Goal: Information Seeking & Learning: Learn about a topic

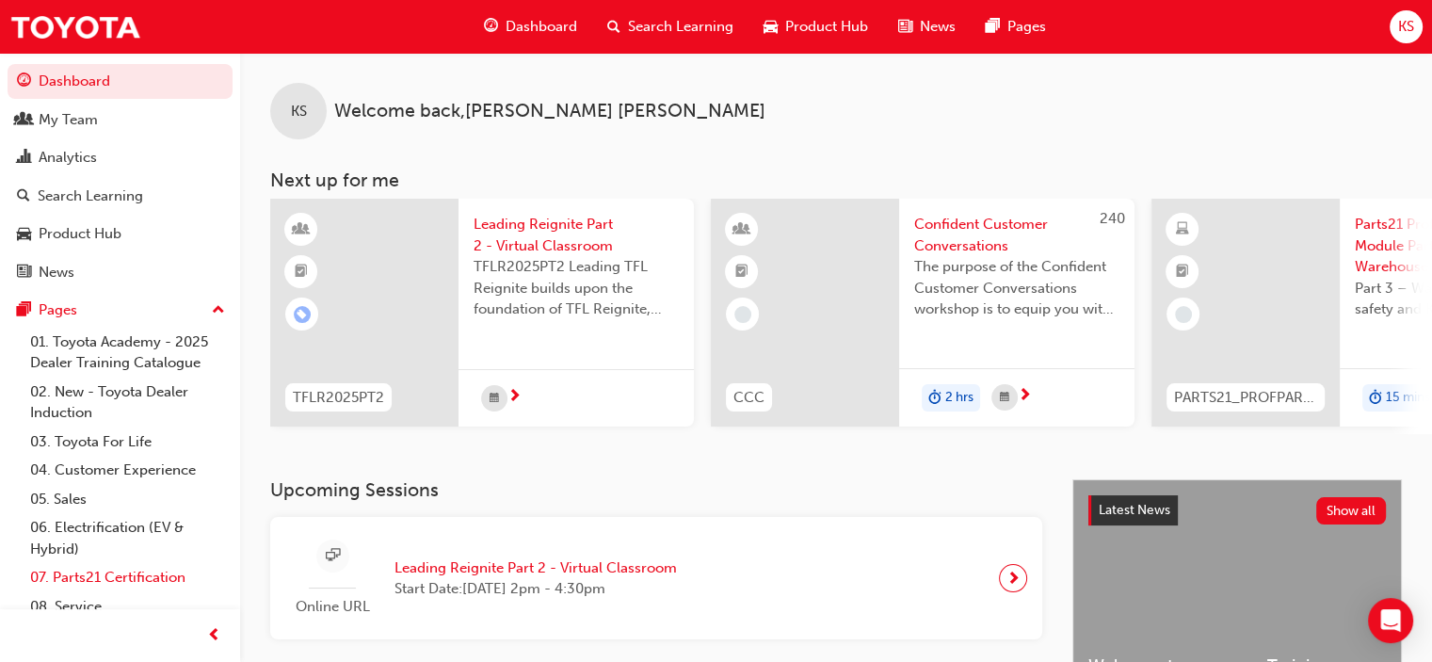
scroll to position [101, 0]
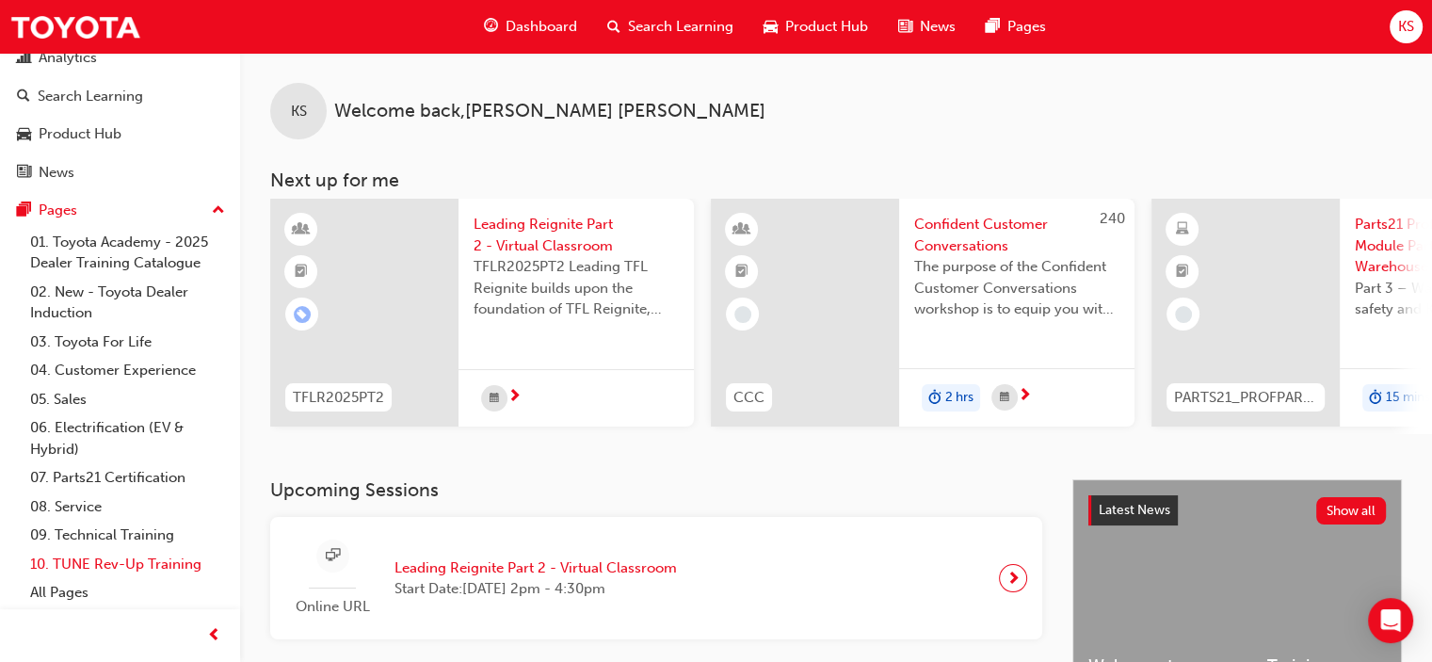
click at [122, 564] on link "10. TUNE Rev-Up Training" at bounding box center [128, 564] width 210 height 29
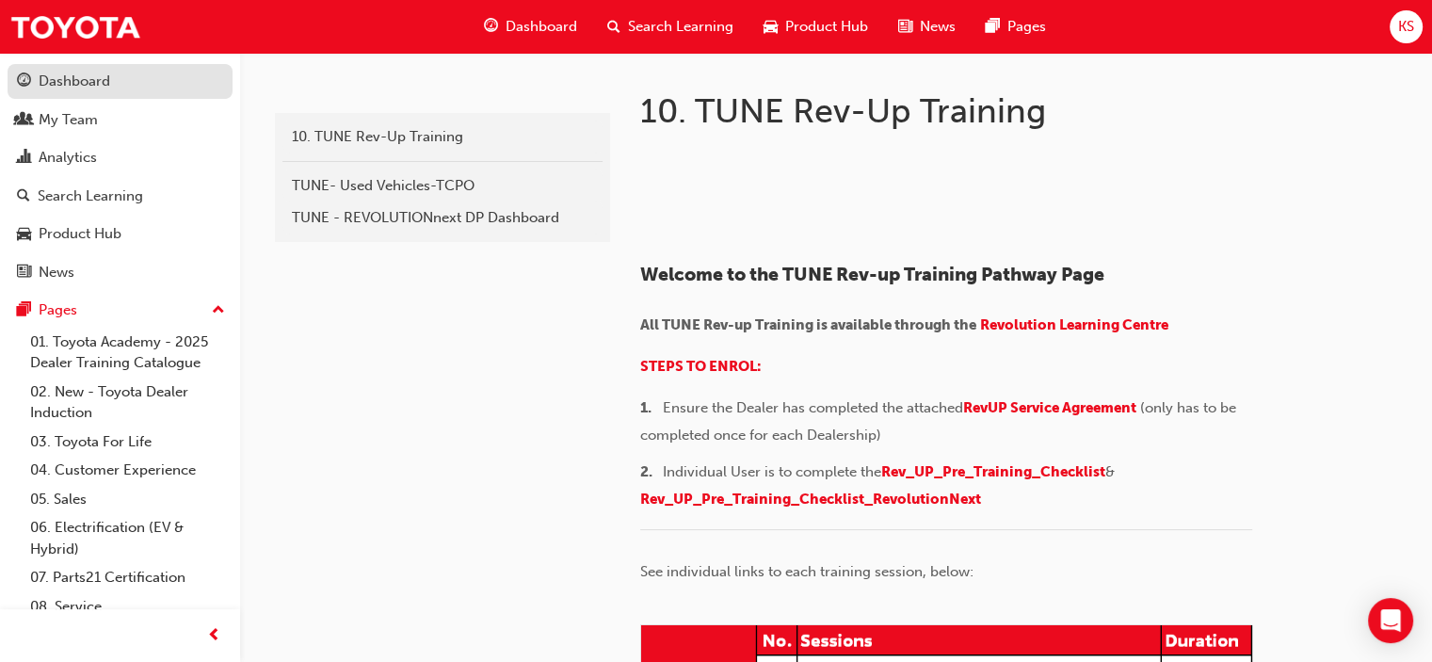
click at [103, 71] on div "Dashboard" at bounding box center [75, 82] width 72 height 22
